Goal: Information Seeking & Learning: Learn about a topic

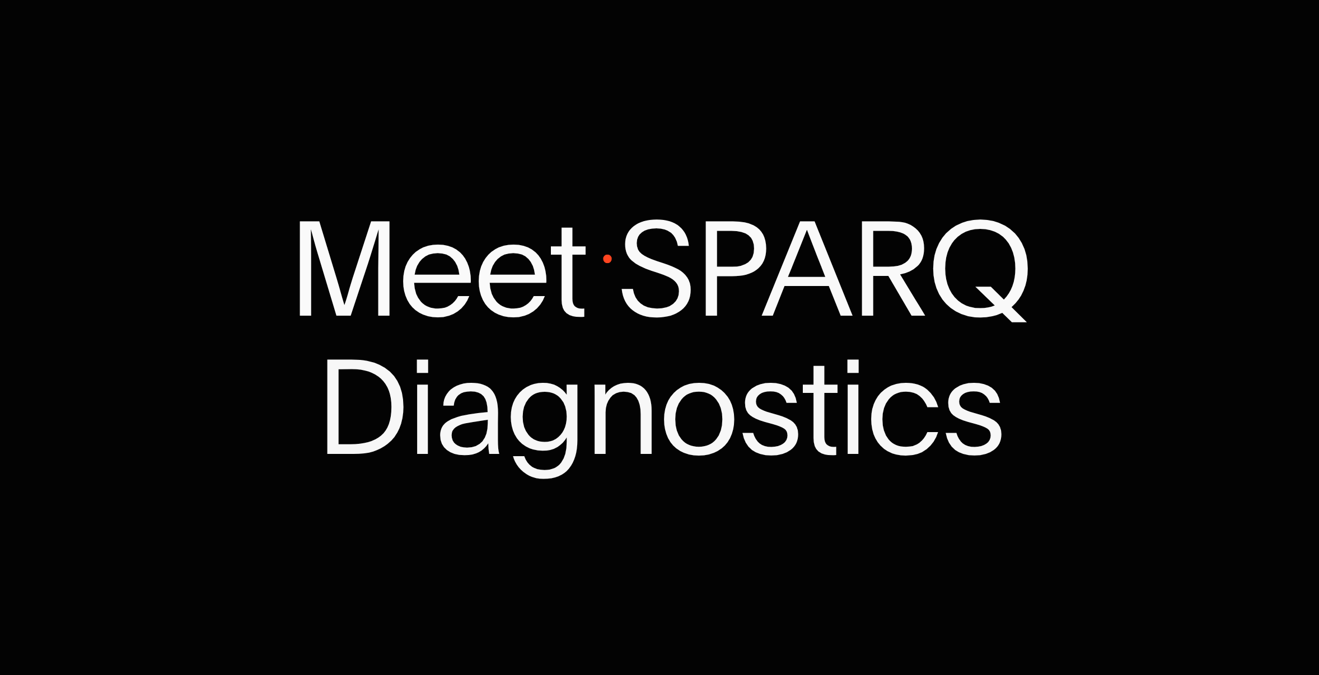
click at [607, 259] on p "Meet SPARQ Diagnostics" at bounding box center [659, 337] width 1319 height 277
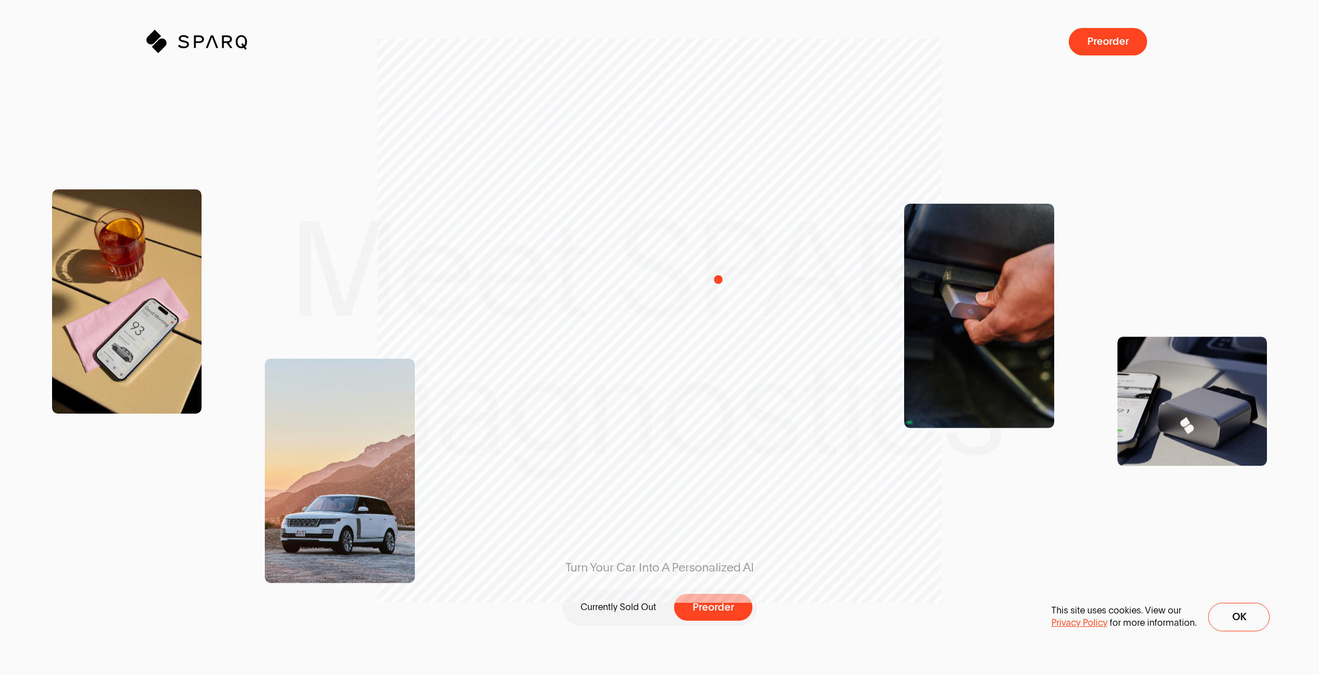
drag, startPoint x: 761, startPoint y: 279, endPoint x: 489, endPoint y: 278, distance: 272.6
click at [488, 279] on div "Turn Your Car Into A Personalized AI Currently Sold Out Preorder" at bounding box center [659, 337] width 1021 height 437
drag, startPoint x: 596, startPoint y: 321, endPoint x: 840, endPoint y: 420, distance: 263.4
click at [839, 420] on div "Turn Your Car Into A Personalized AI Currently Sold Out Preorder" at bounding box center [659, 337] width 1021 height 437
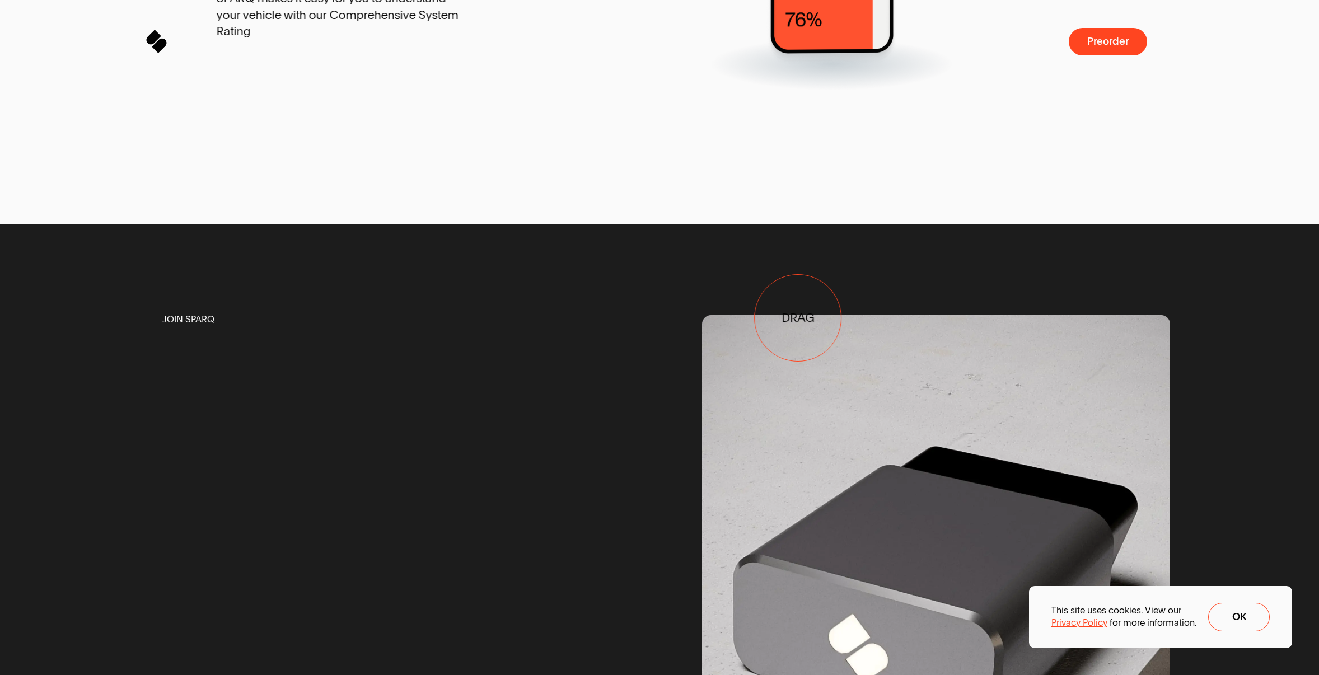
drag, startPoint x: 820, startPoint y: 318, endPoint x: 670, endPoint y: 345, distance: 152.0
drag, startPoint x: 670, startPoint y: 345, endPoint x: 324, endPoint y: 339, distance: 346.6
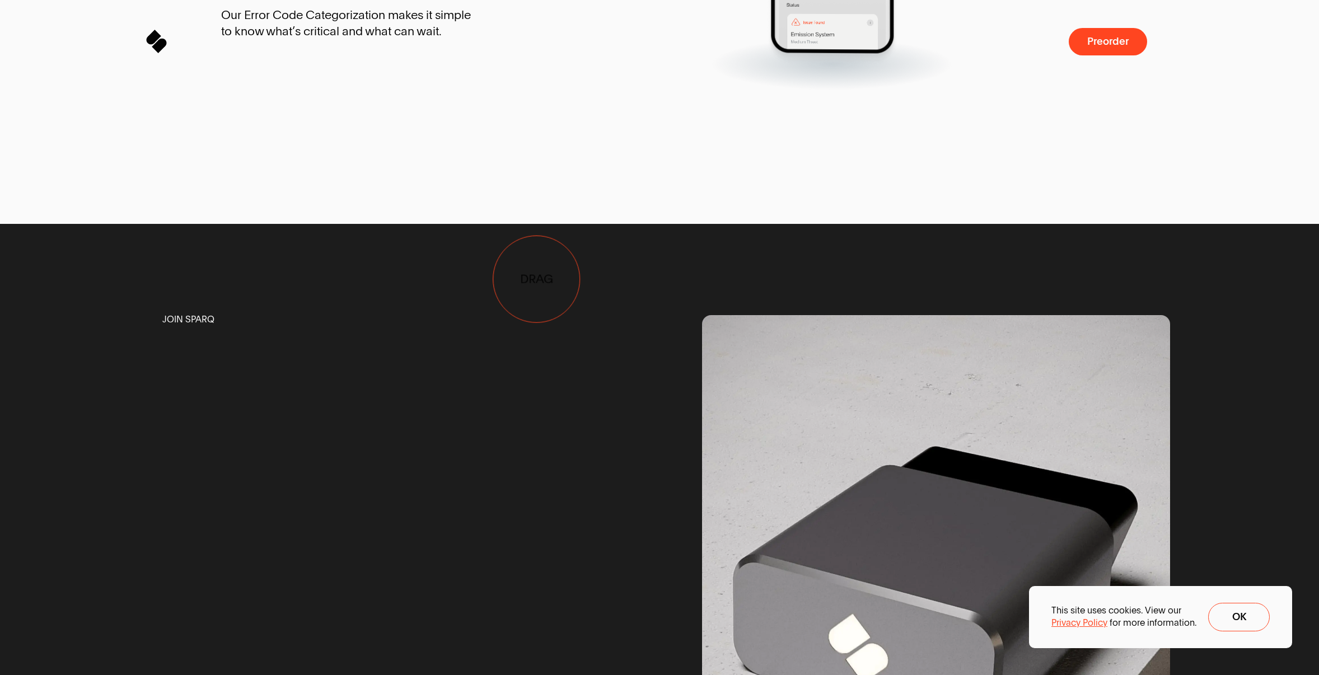
drag, startPoint x: 614, startPoint y: 279, endPoint x: 109, endPoint y: 352, distance: 510.1
drag, startPoint x: 312, startPoint y: 286, endPoint x: 639, endPoint y: 278, distance: 327.6
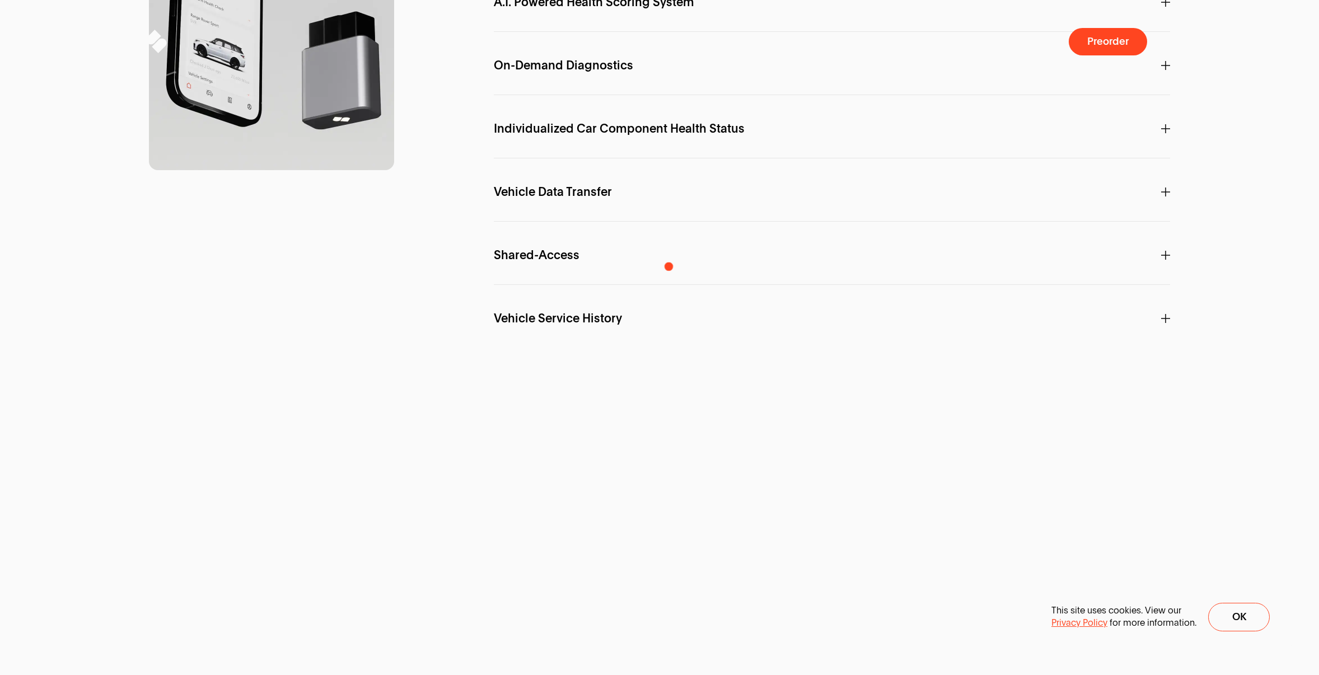
click at [687, 8] on span "A.I. Powered Health Scoring System" at bounding box center [594, 2] width 200 height 12
